Goal: Information Seeking & Learning: Understand process/instructions

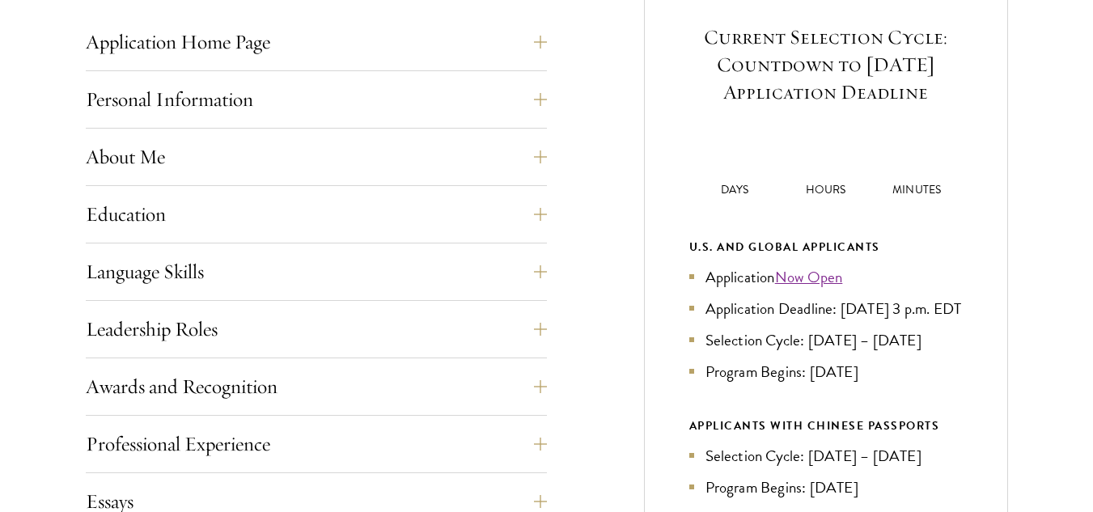
scroll to position [676, 0]
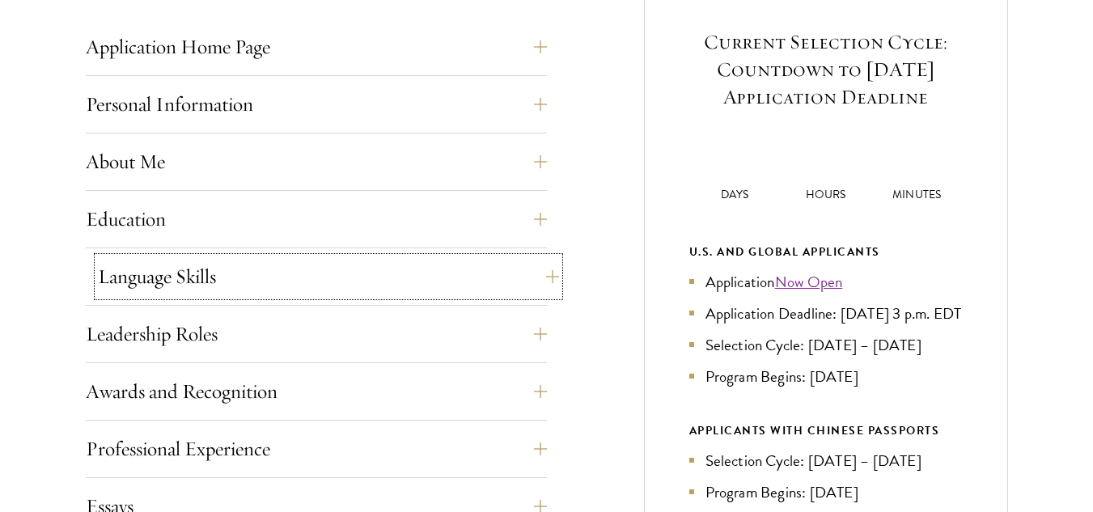
click at [552, 276] on button "Language Skills" at bounding box center [328, 276] width 461 height 39
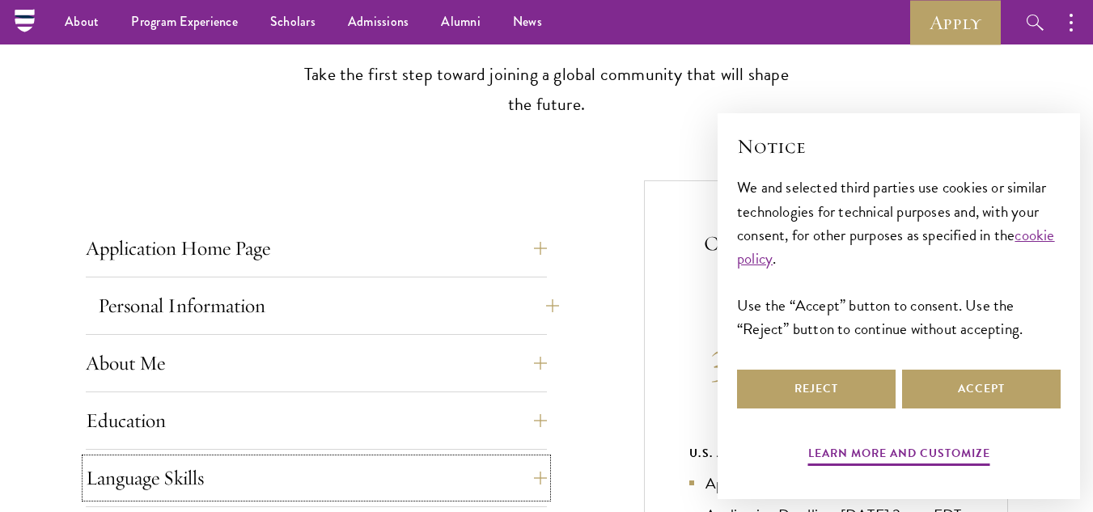
scroll to position [452, 0]
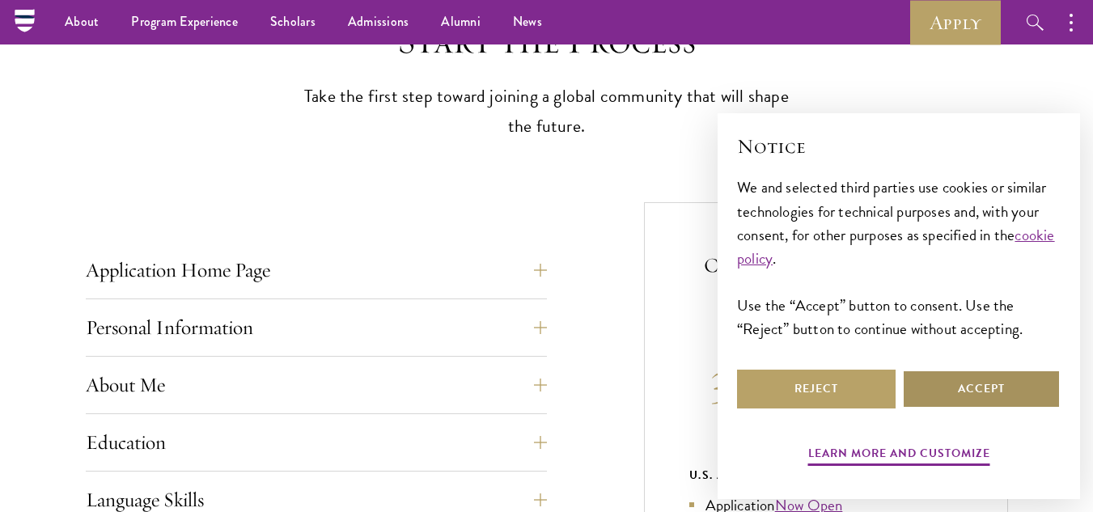
click at [940, 395] on button "Accept" at bounding box center [981, 389] width 159 height 39
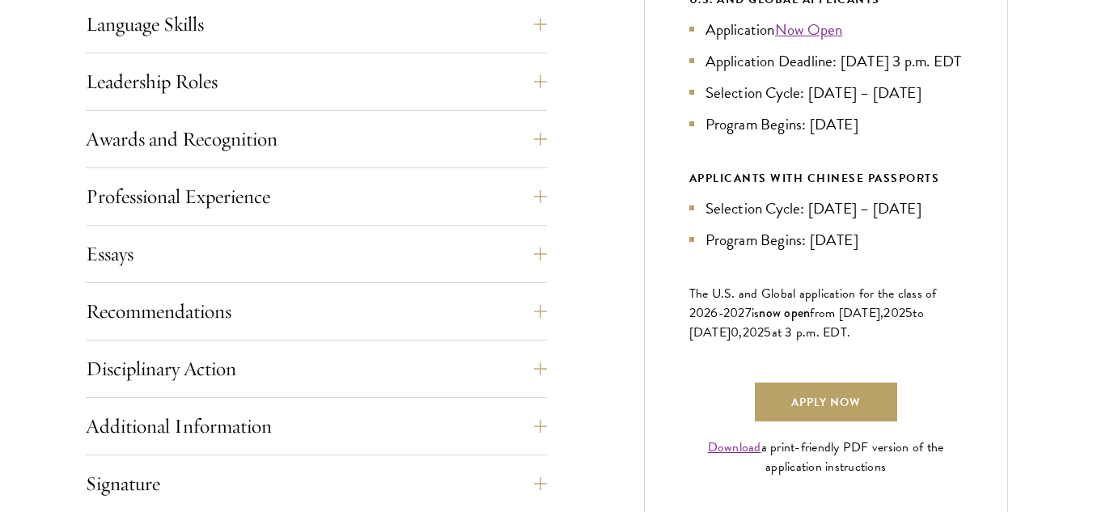
scroll to position [929, 0]
click at [746, 456] on link "Download" at bounding box center [734, 446] width 53 height 19
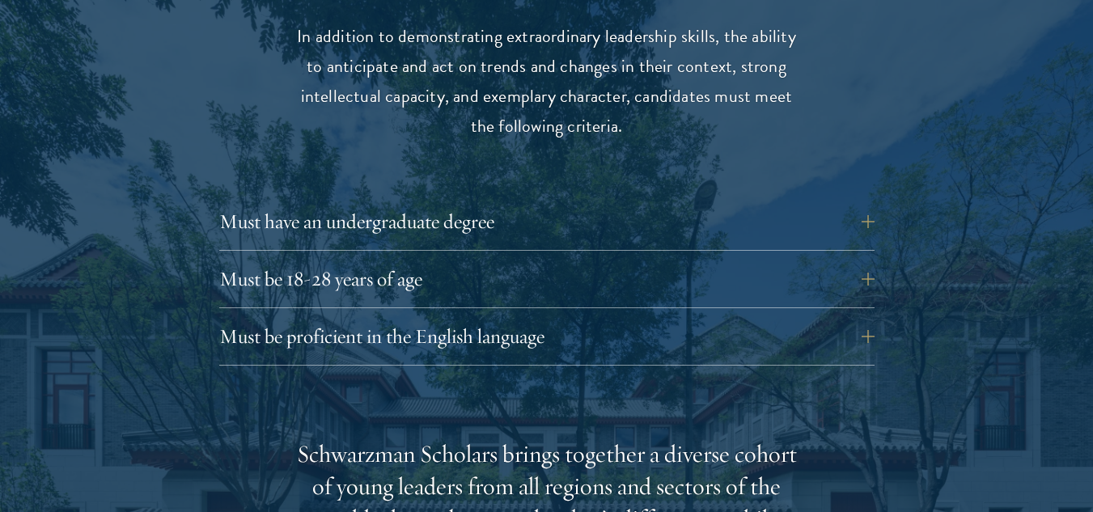
scroll to position [2170, 0]
click at [862, 259] on button "Must be 18-28 years of age" at bounding box center [558, 278] width 655 height 39
click at [874, 259] on button "Must be 18-28 years of age" at bounding box center [558, 278] width 655 height 39
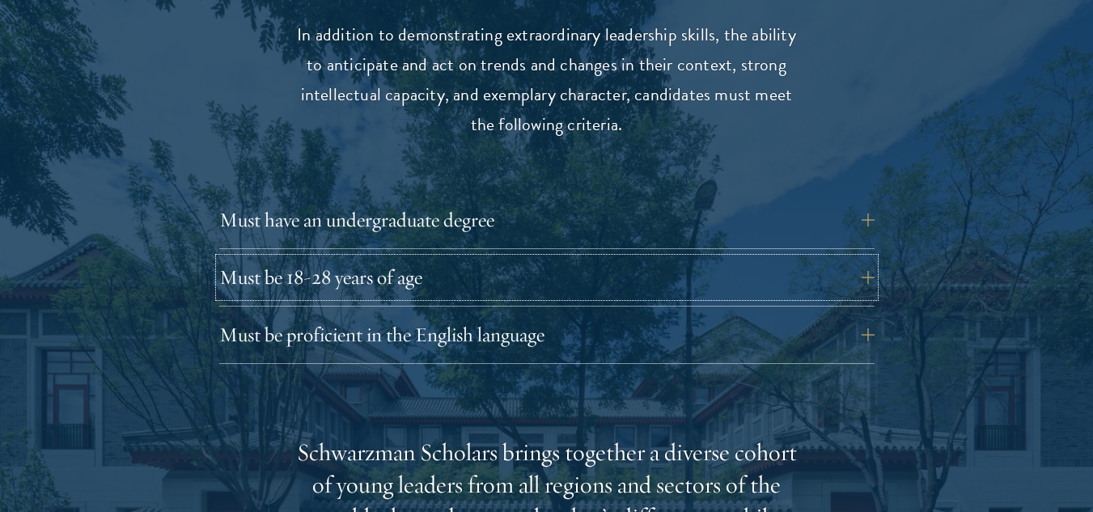
scroll to position [2185, 0]
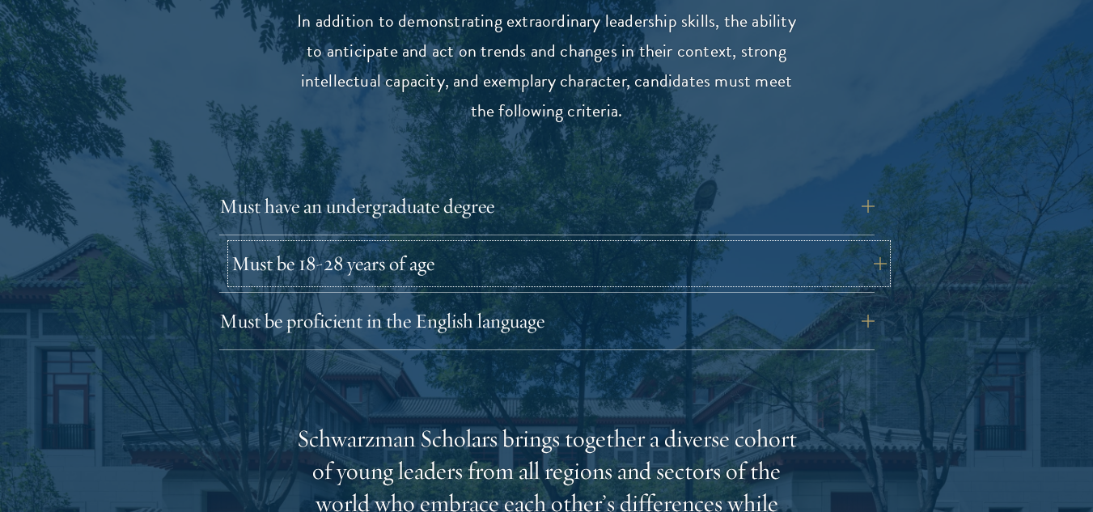
click at [884, 244] on button "Must be 18-28 years of age" at bounding box center [558, 263] width 655 height 39
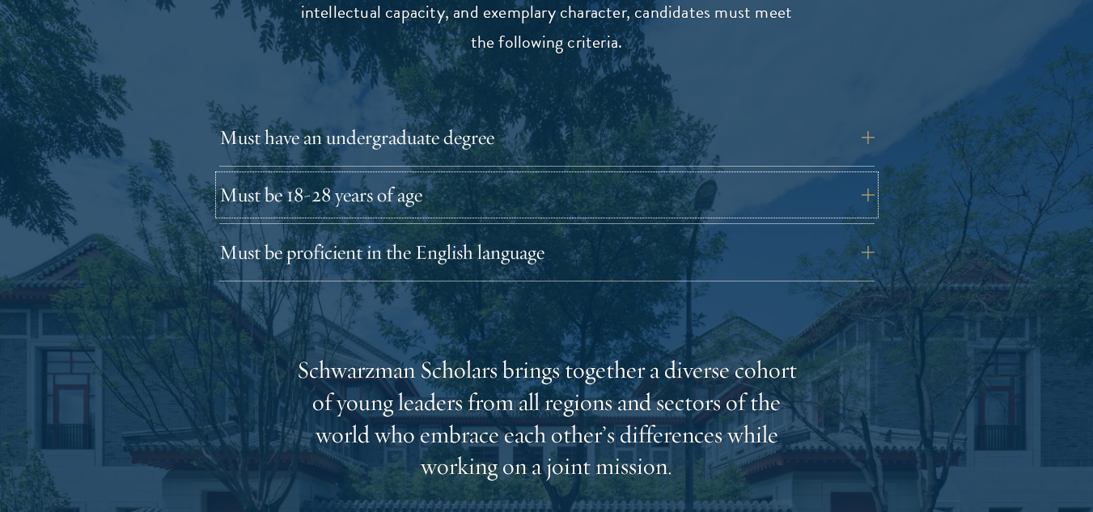
scroll to position [2254, 0]
click at [876, 167] on div "Eligibility In addition to demonstrating extraordinary leadership skills, the a…" at bounding box center [546, 445] width 815 height 1142
click at [867, 175] on button "Must be 18-28 years of age" at bounding box center [558, 194] width 655 height 39
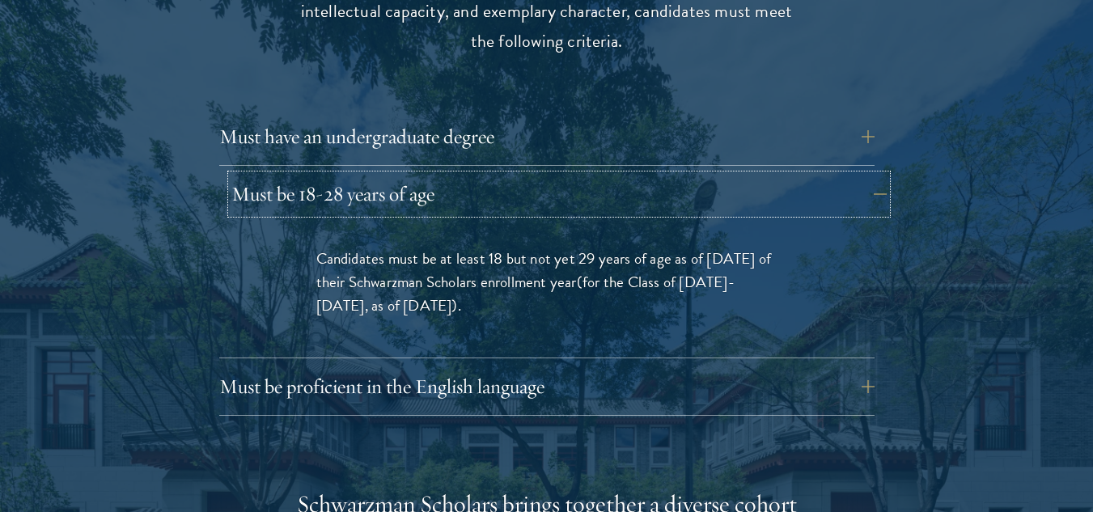
click at [867, 175] on button "Must be 18-28 years of age" at bounding box center [558, 194] width 655 height 39
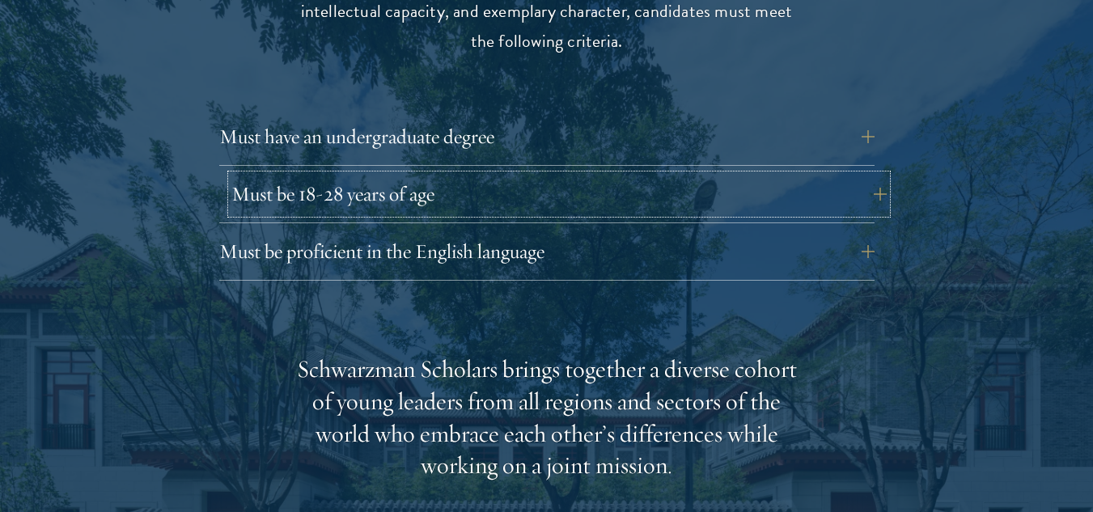
click at [867, 175] on button "Must be 18-28 years of age" at bounding box center [558, 194] width 655 height 39
